Goal: Transaction & Acquisition: Download file/media

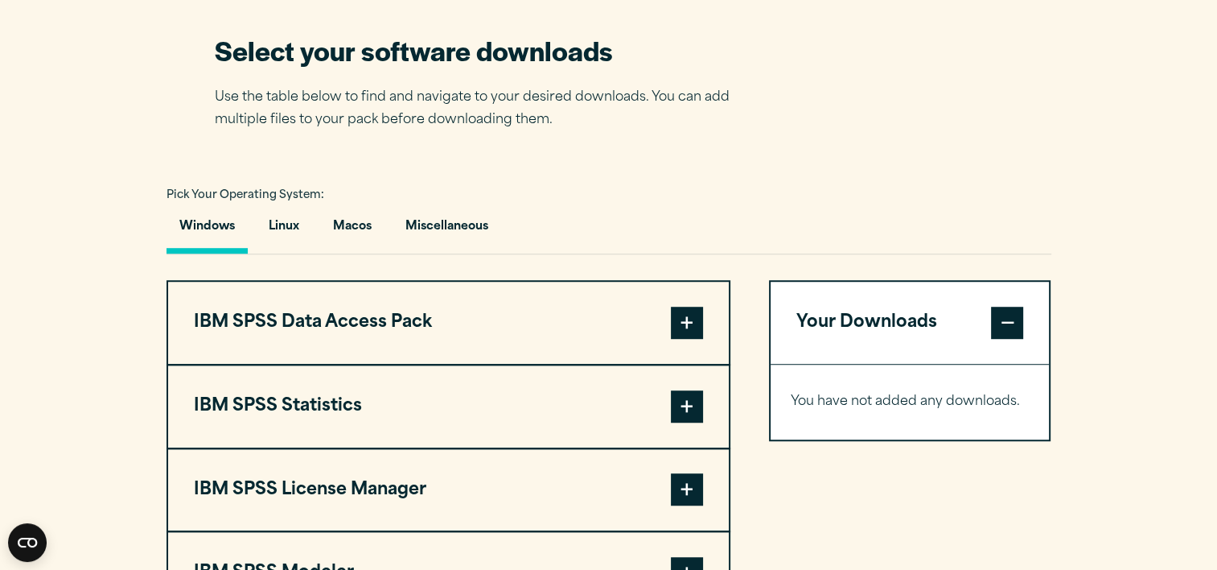
scroll to position [1046, 0]
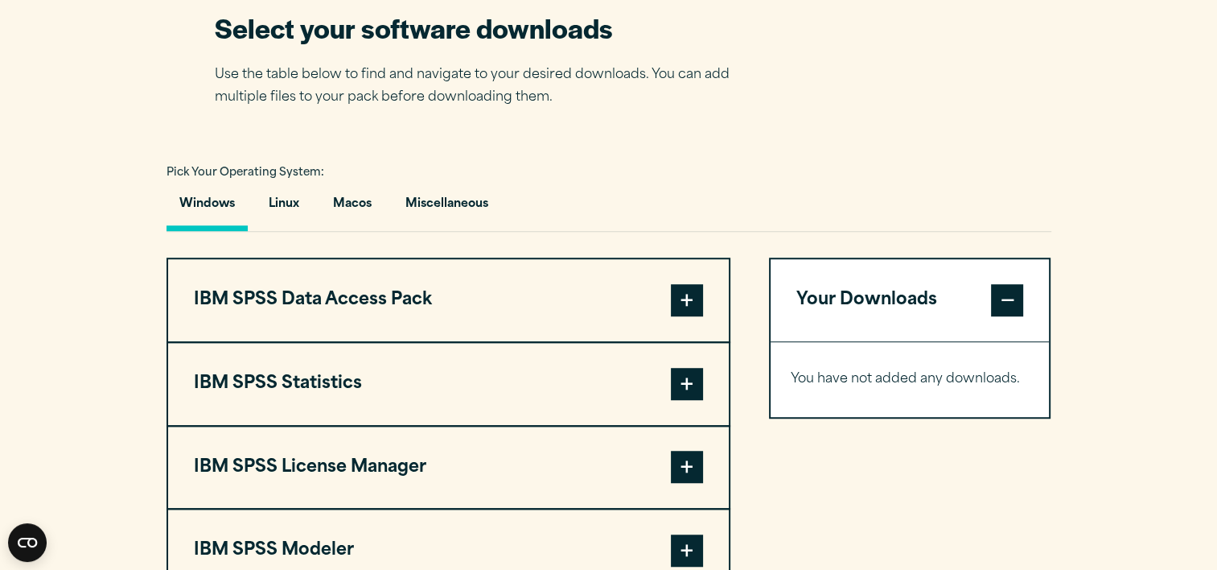
click at [680, 375] on span at bounding box center [687, 384] width 32 height 32
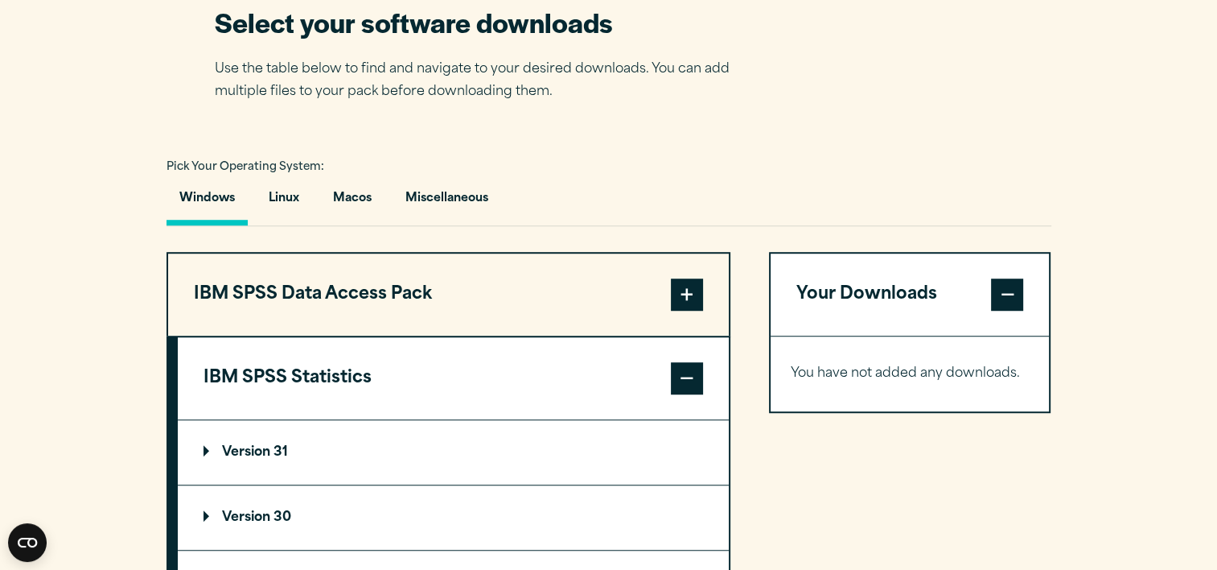
scroll to position [1207, 0]
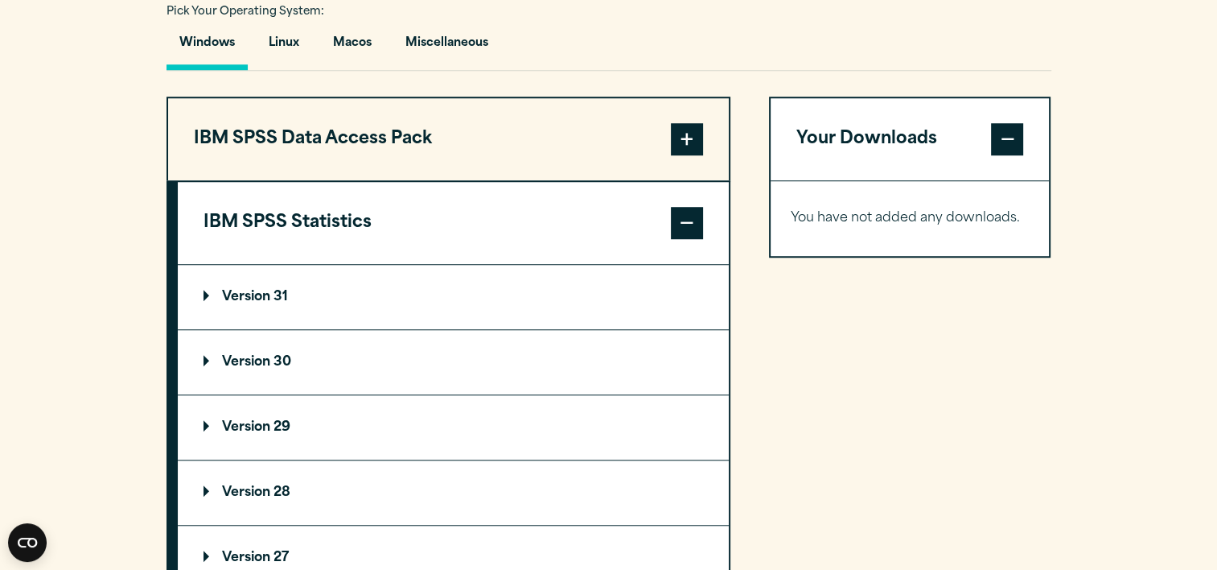
click at [294, 417] on summary "Version 29" at bounding box center [453, 427] width 551 height 64
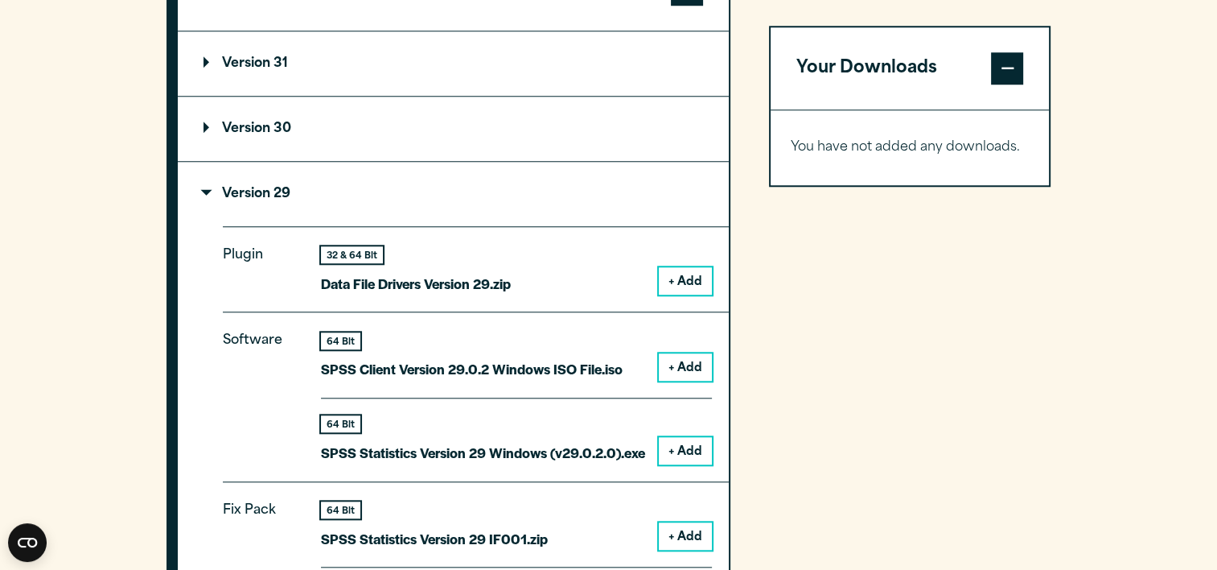
scroll to position [1448, 0]
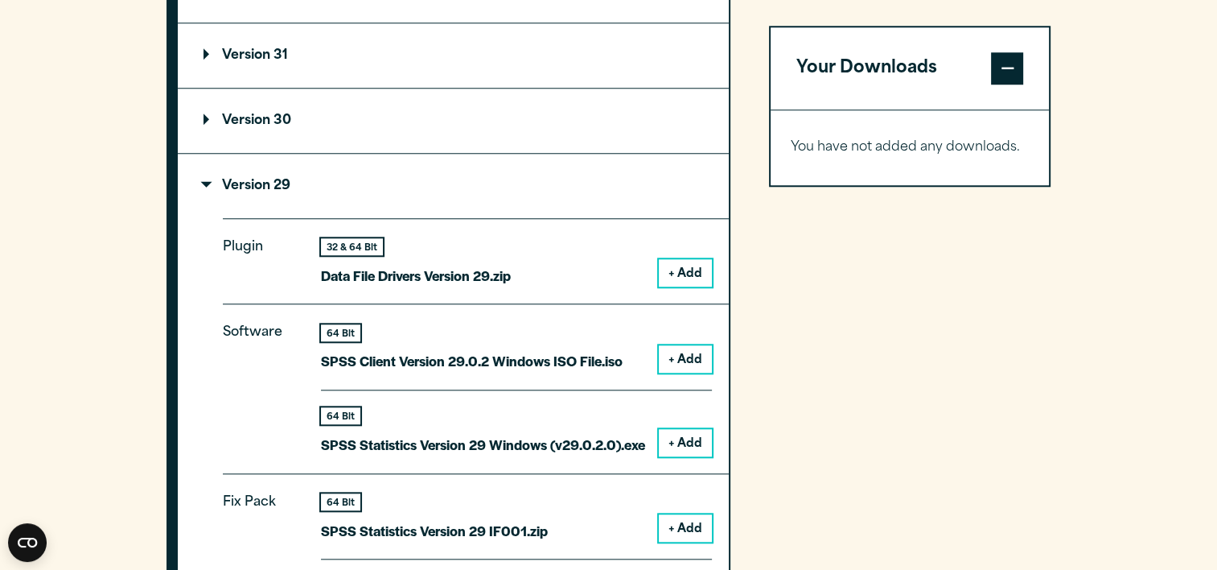
click at [672, 438] on button "+ Add" at bounding box center [685, 442] width 53 height 27
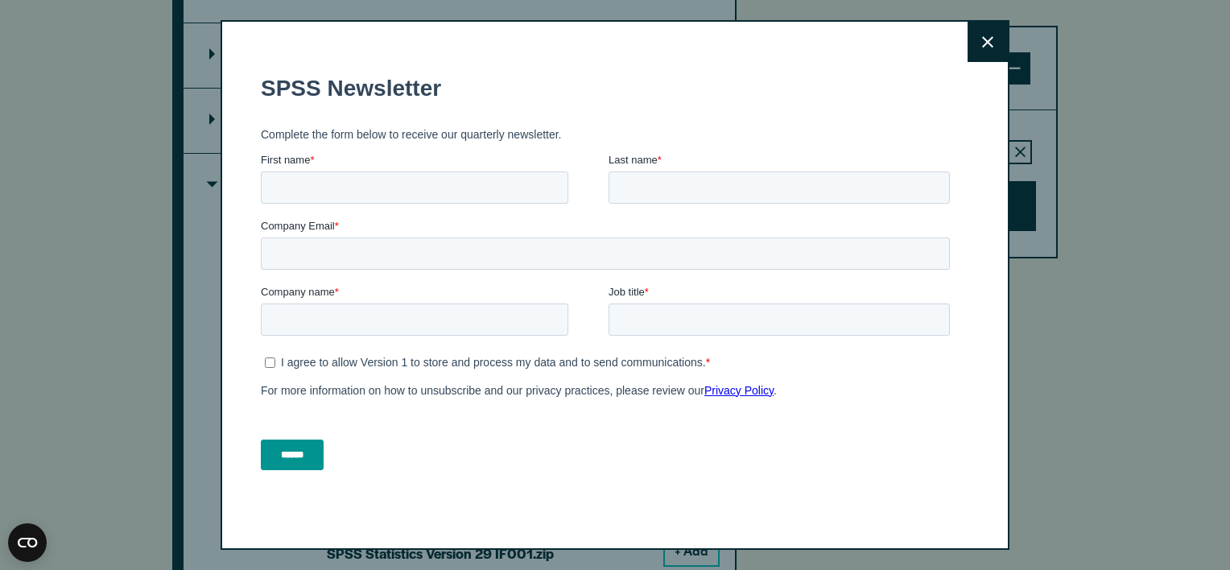
click at [809, 204] on fieldset "First name * Last name *" at bounding box center [608, 185] width 695 height 66
click at [992, 37] on button "Close" at bounding box center [987, 42] width 40 height 40
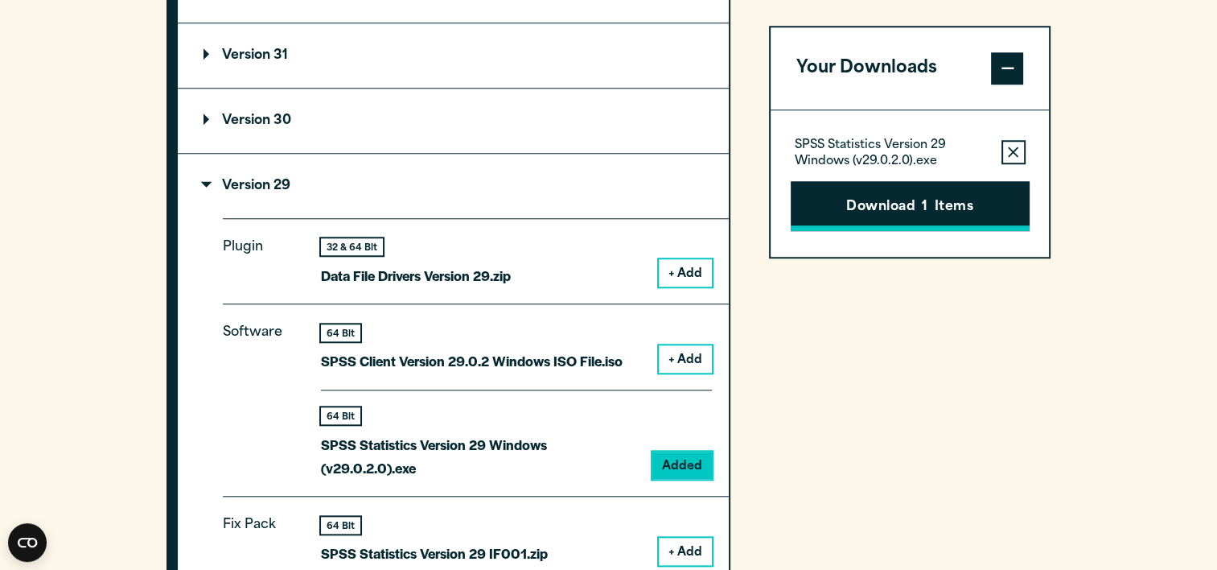
click at [925, 212] on span "1" at bounding box center [925, 207] width 6 height 21
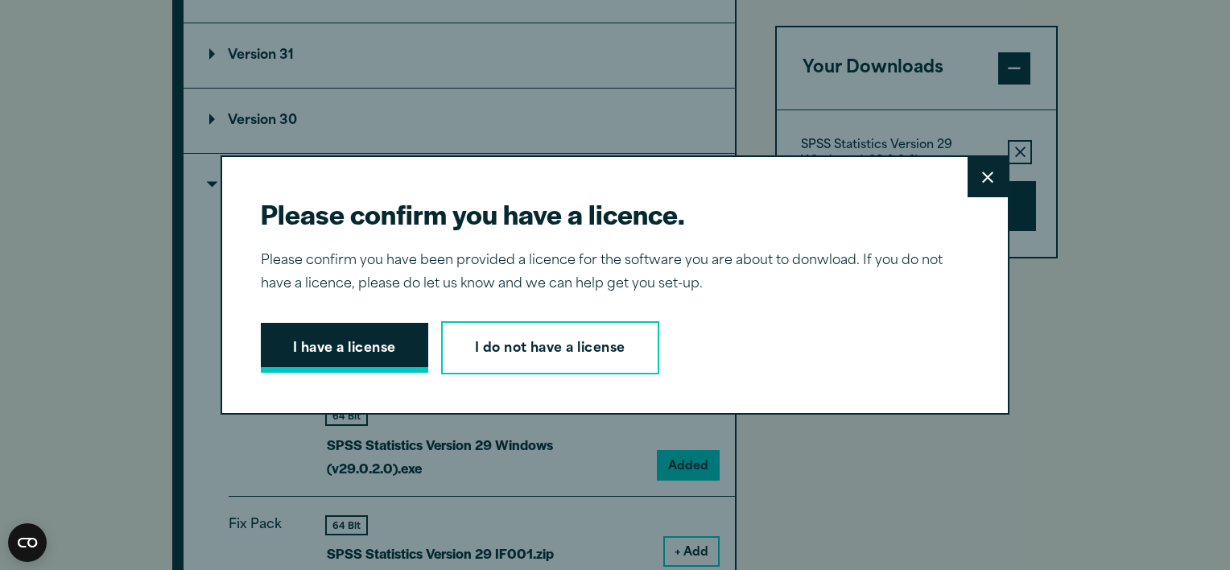
click at [325, 344] on button "I have a license" at bounding box center [344, 348] width 167 height 50
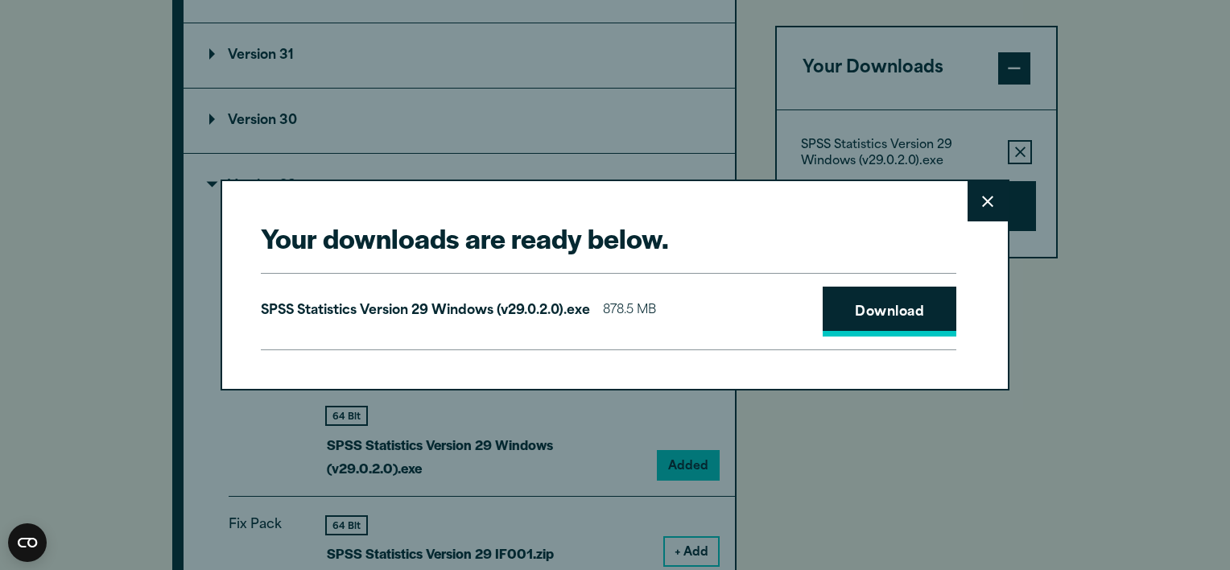
click at [885, 308] on link "Download" at bounding box center [889, 311] width 134 height 50
click at [978, 209] on button "Close" at bounding box center [987, 201] width 40 height 40
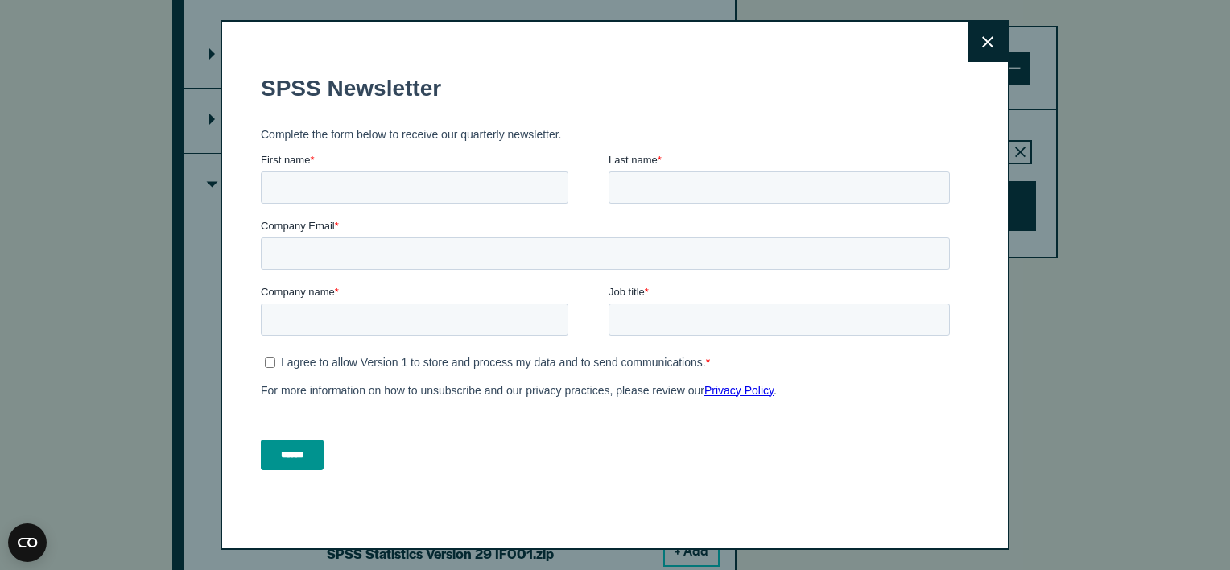
click at [592, 99] on h1 "SPSS Newsletter" at bounding box center [608, 89] width 695 height 26
click at [989, 45] on button "Close" at bounding box center [987, 42] width 40 height 40
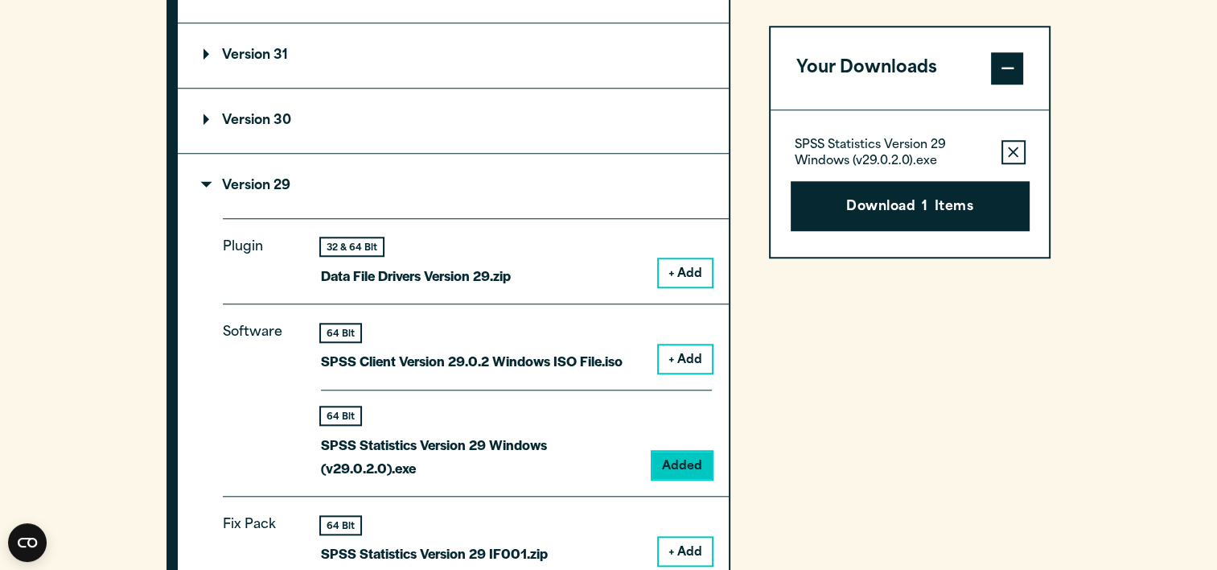
drag, startPoint x: 743, startPoint y: 276, endPoint x: 765, endPoint y: 167, distance: 110.8
